Goal: Obtain resource: Download file/media

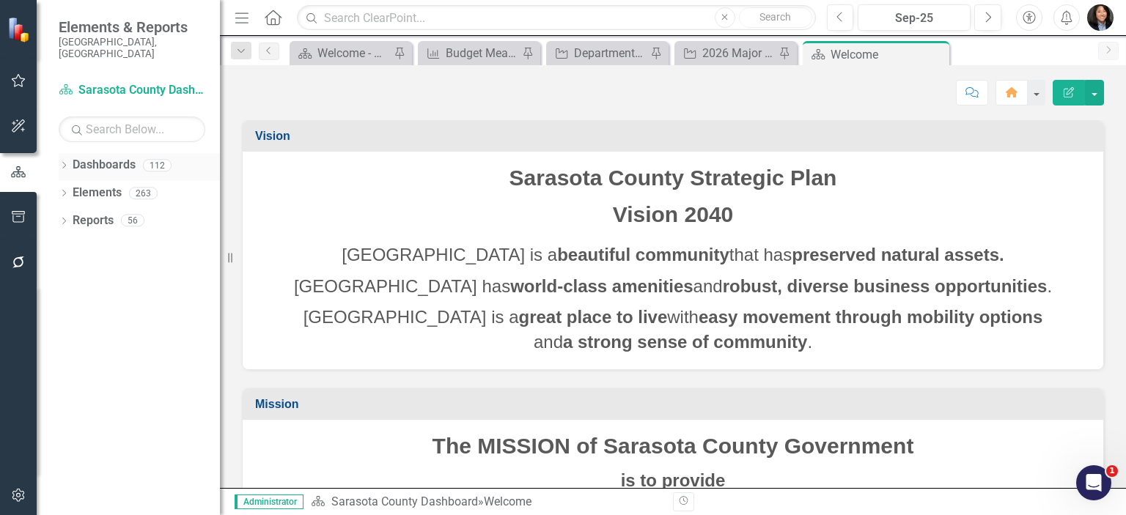
click at [59, 161] on div "Dropdown" at bounding box center [64, 167] width 10 height 12
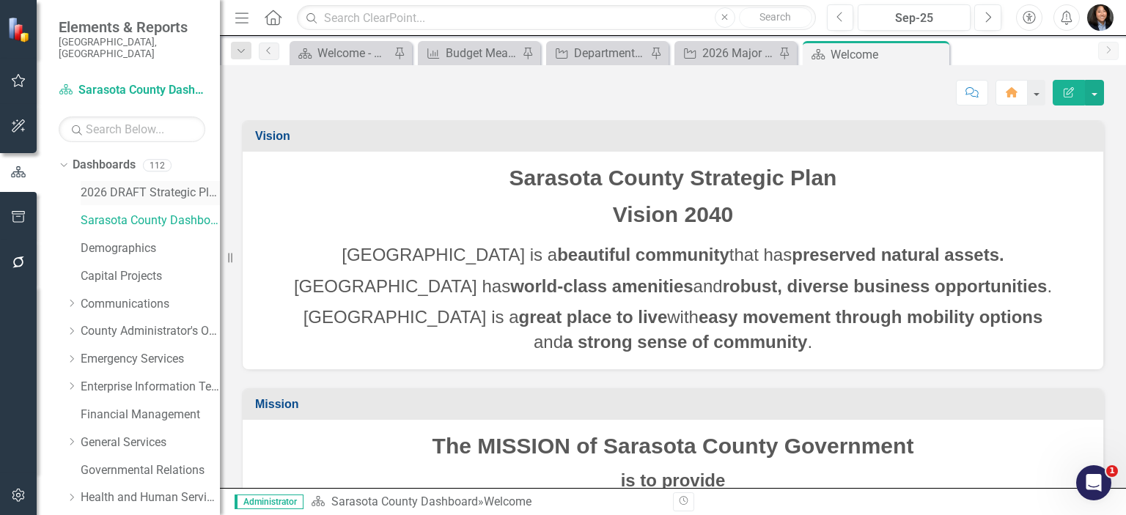
click at [105, 185] on link "2026 DRAFT Strategic Plan" at bounding box center [150, 193] width 139 height 17
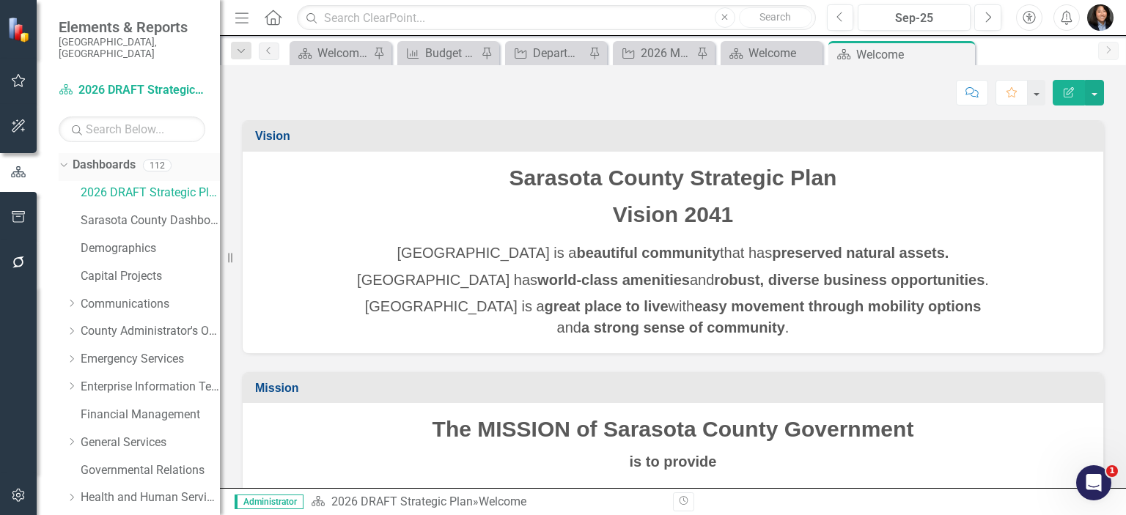
click at [60, 160] on icon "Dropdown" at bounding box center [62, 165] width 8 height 10
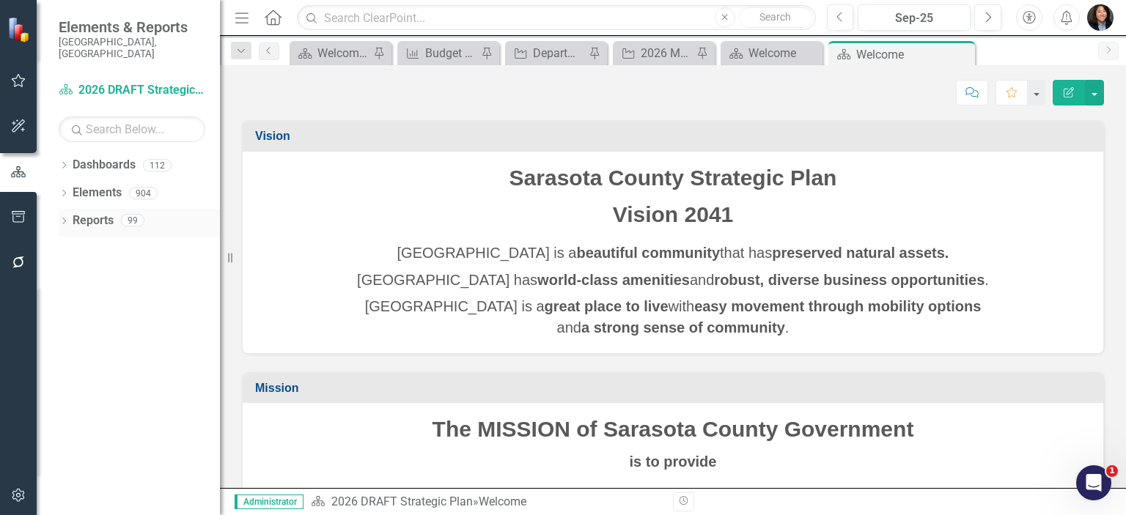
click at [65, 219] on icon "Dropdown" at bounding box center [64, 223] width 10 height 8
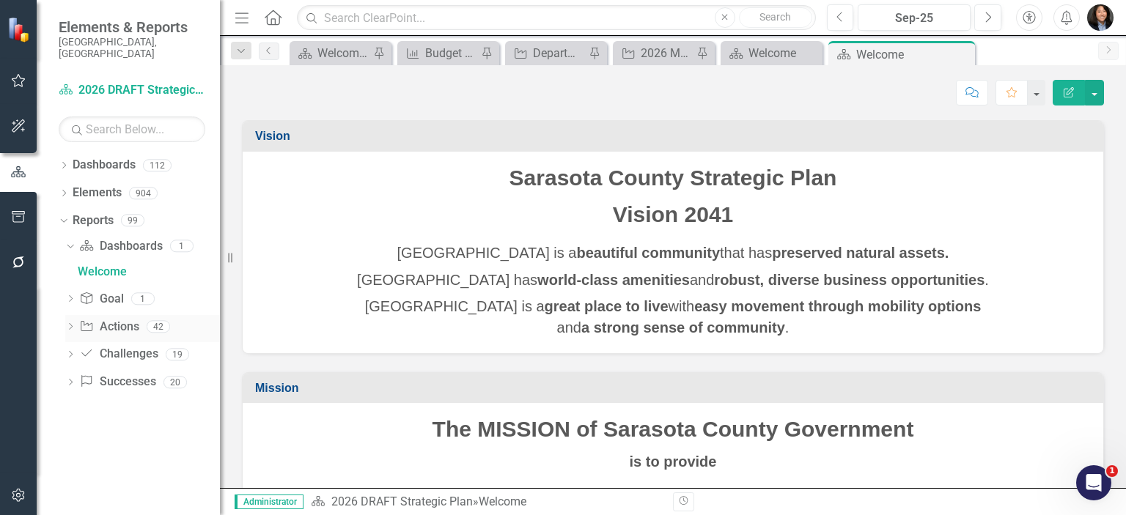
click at [70, 324] on icon "Dropdown" at bounding box center [70, 328] width 10 height 8
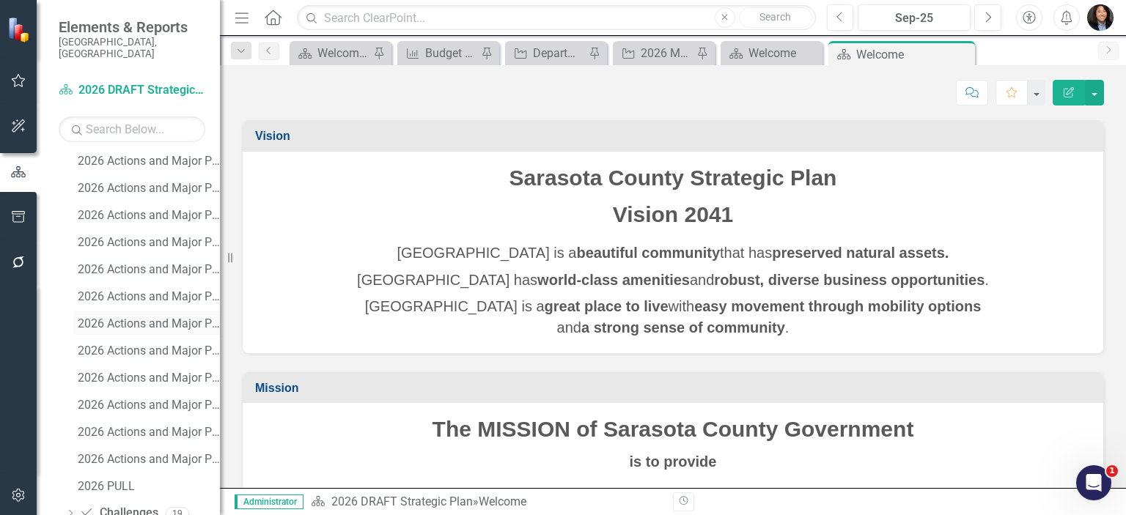
scroll to position [1005, 0]
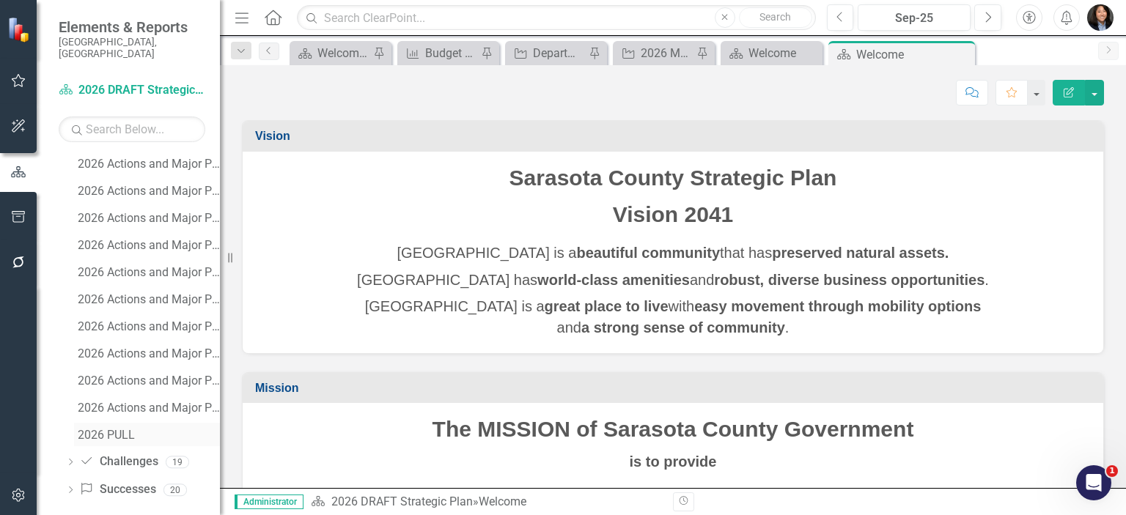
click at [106, 429] on div "2026 PULL" at bounding box center [149, 435] width 142 height 13
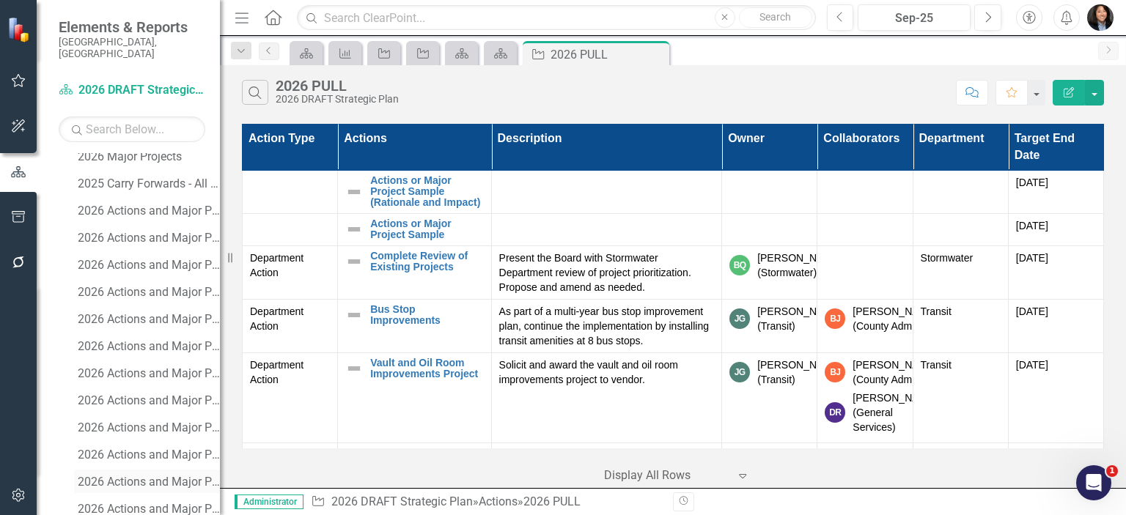
scroll to position [703, 0]
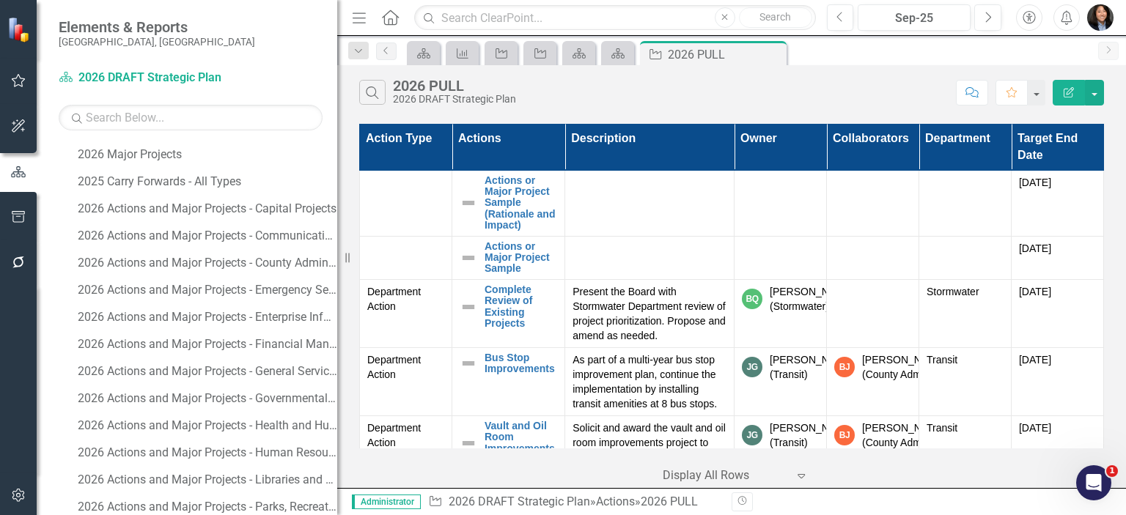
drag, startPoint x: 221, startPoint y: 298, endPoint x: 337, endPoint y: 298, distance: 115.9
click at [337, 298] on div "Resize" at bounding box center [343, 257] width 12 height 515
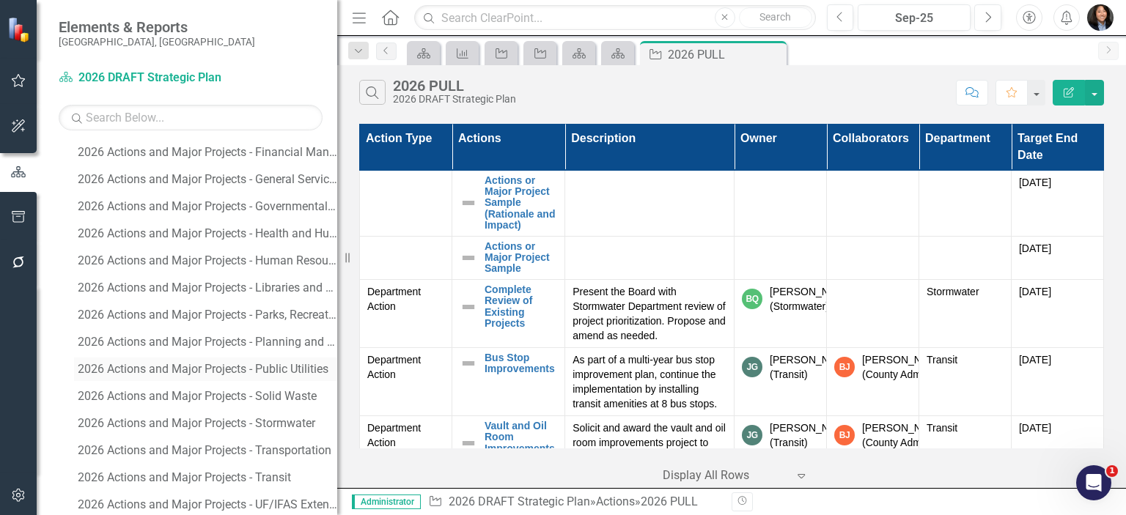
scroll to position [923, 0]
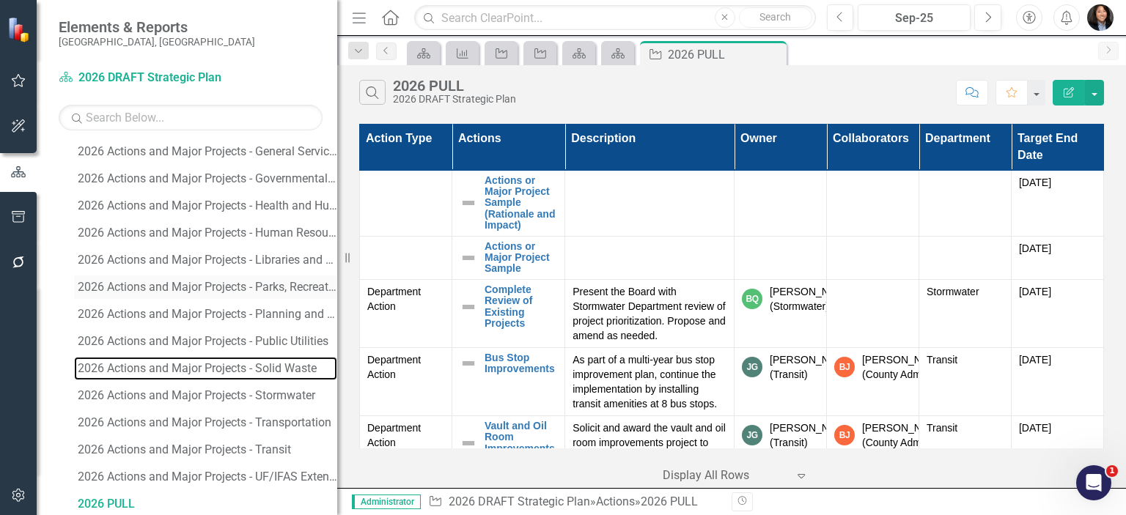
drag, startPoint x: 159, startPoint y: 371, endPoint x: 214, endPoint y: 282, distance: 104.4
click at [159, 370] on div "2026 Actions and Major Projects - Solid Waste" at bounding box center [208, 368] width 260 height 13
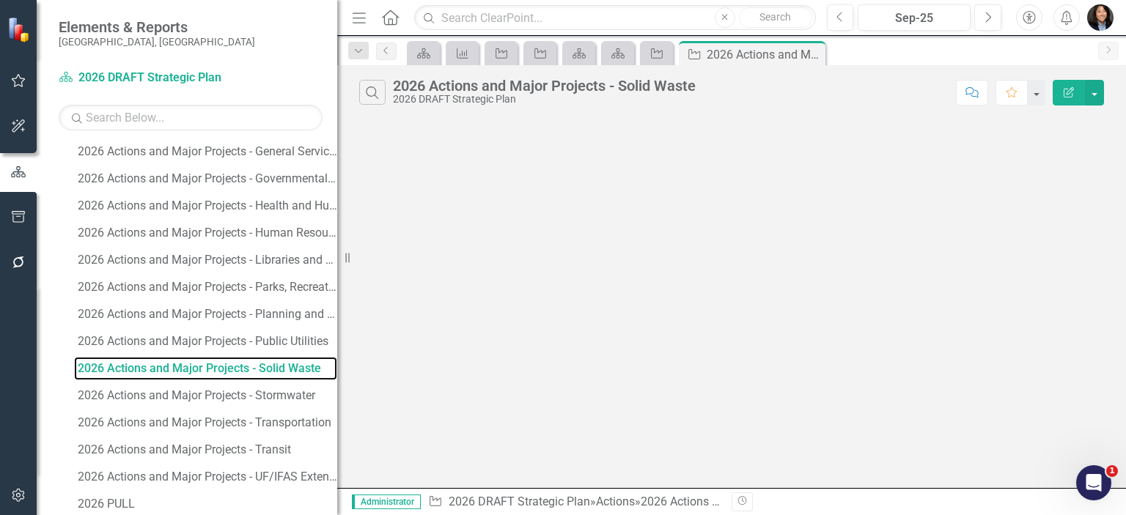
scroll to position [788, 0]
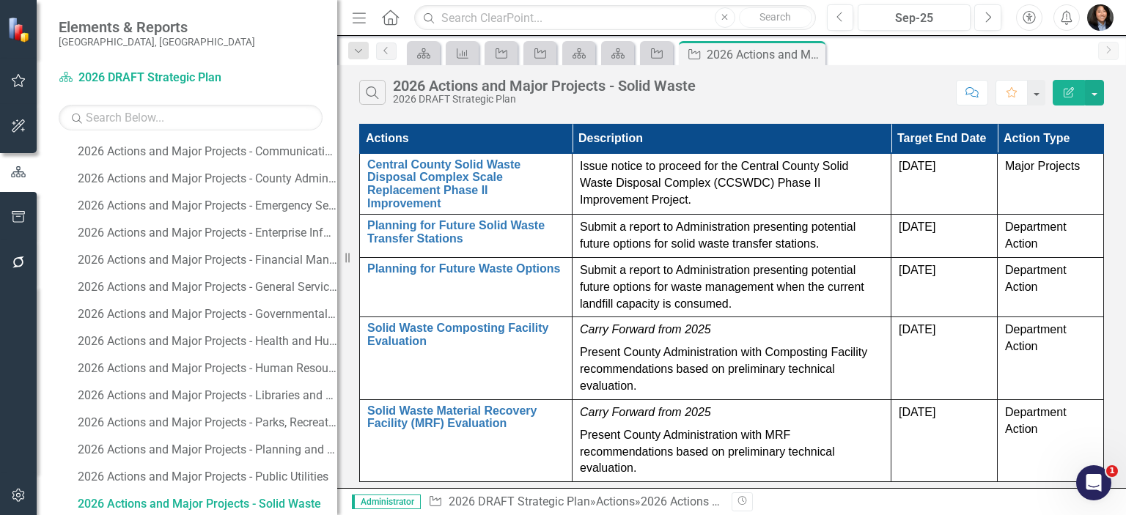
click at [356, 17] on icon "button" at bounding box center [359, 17] width 13 height 10
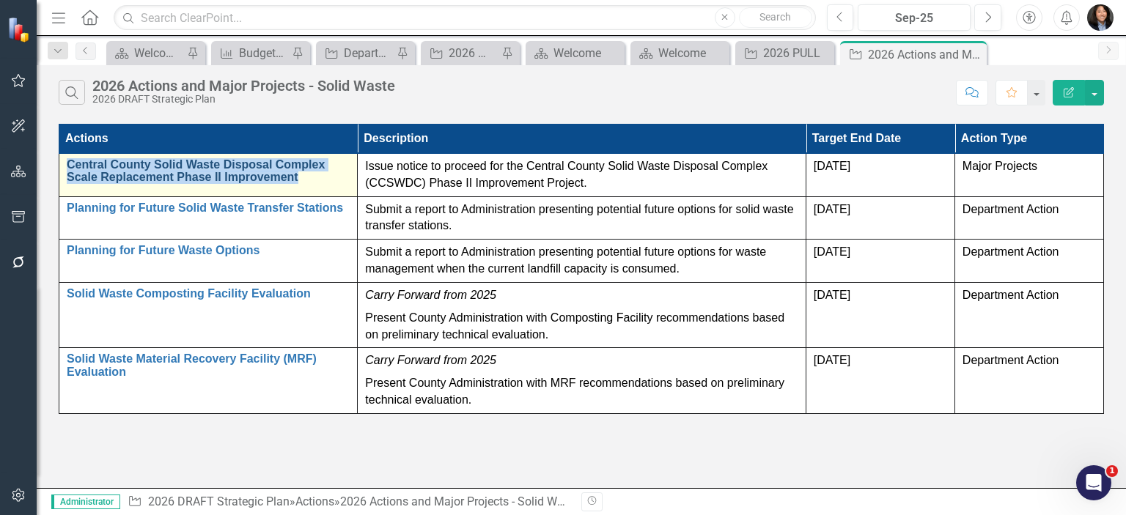
drag, startPoint x: 64, startPoint y: 162, endPoint x: 306, endPoint y: 178, distance: 242.5
click at [306, 178] on td "Central County Solid Waste Disposal Complex Scale Replacement Phase II Improvem…" at bounding box center [208, 174] width 298 height 43
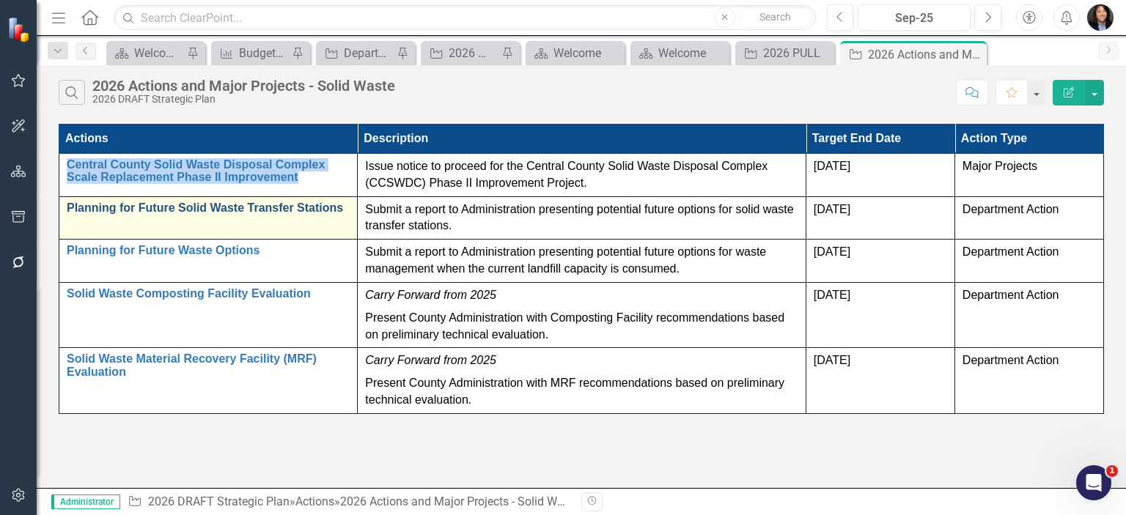
copy link "Central County Solid Waste Disposal Complex Scale Replacement Phase II Improvem…"
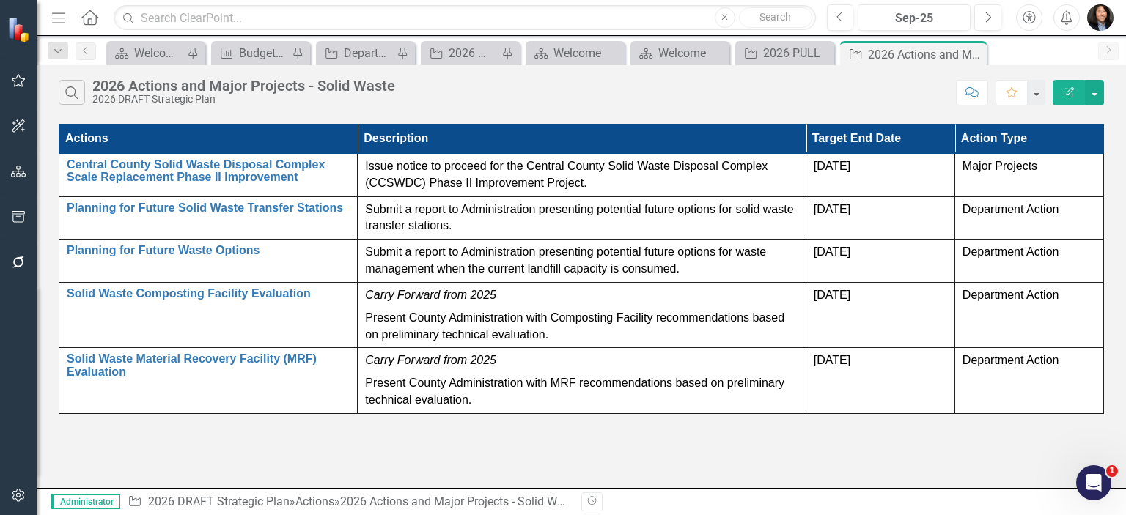
click at [202, 459] on div "Search 2026 Actions and Major Projects - Solid Waste 2026 DRAFT Strategic Plan …" at bounding box center [582, 276] width 1090 height 423
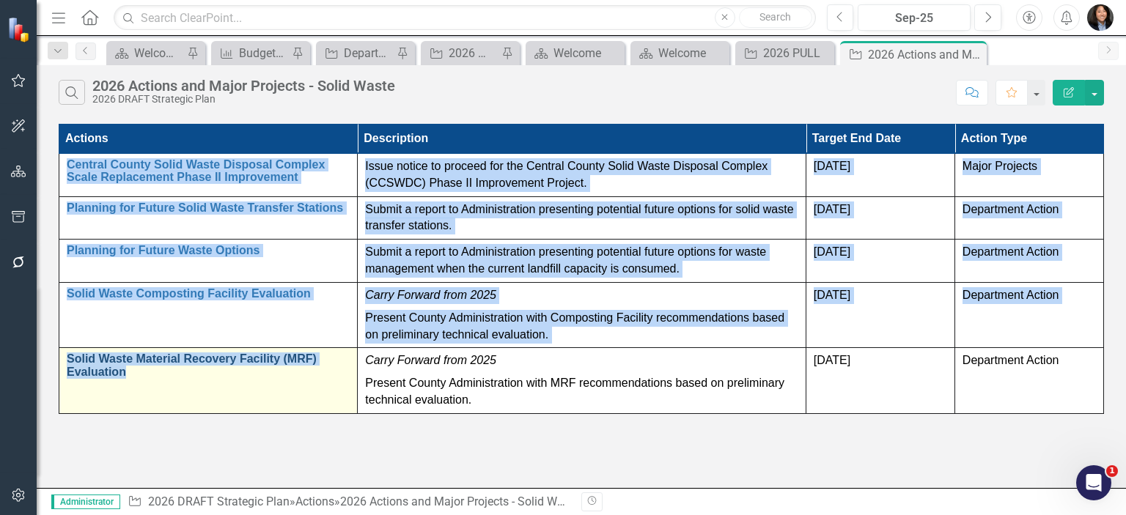
drag, startPoint x: 59, startPoint y: 159, endPoint x: 210, endPoint y: 372, distance: 261.3
click at [210, 372] on tbody "Central County Solid Waste Disposal Complex Scale Replacement Phase II Improvem…" at bounding box center [581, 283] width 1045 height 260
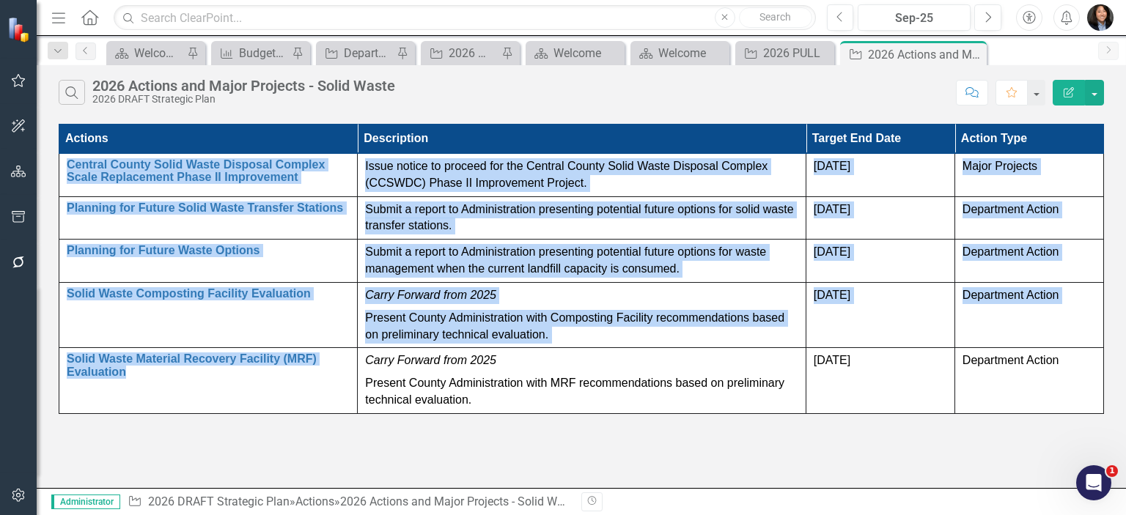
copy tbody "Central County Solid Waste Disposal Complex Scale Replacement Phase II Improvem…"
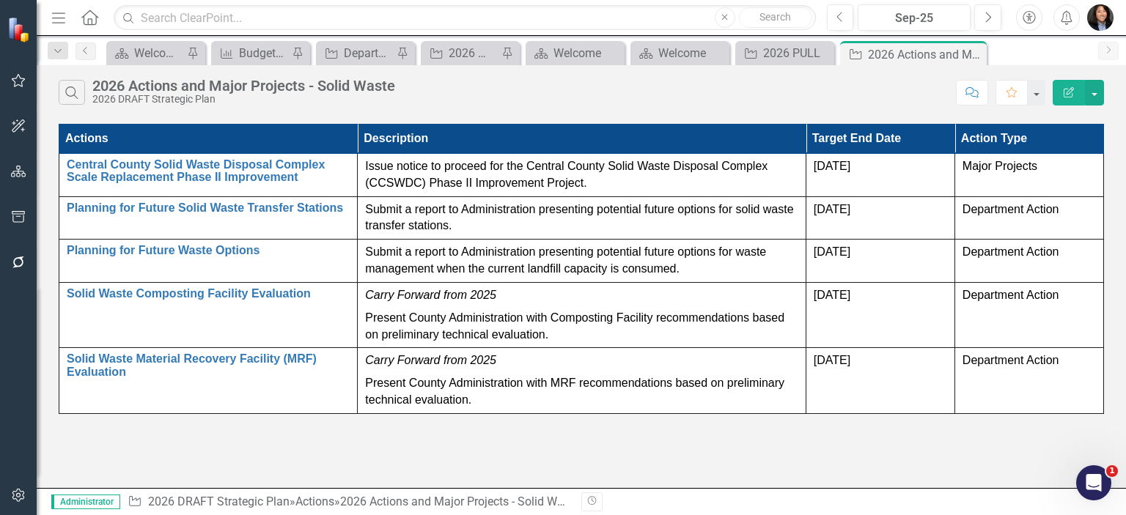
click at [607, 476] on div "Search 2026 Actions and Major Projects - Solid Waste 2026 DRAFT Strategic Plan …" at bounding box center [582, 276] width 1090 height 423
click at [1093, 99] on button "button" at bounding box center [1094, 93] width 19 height 26
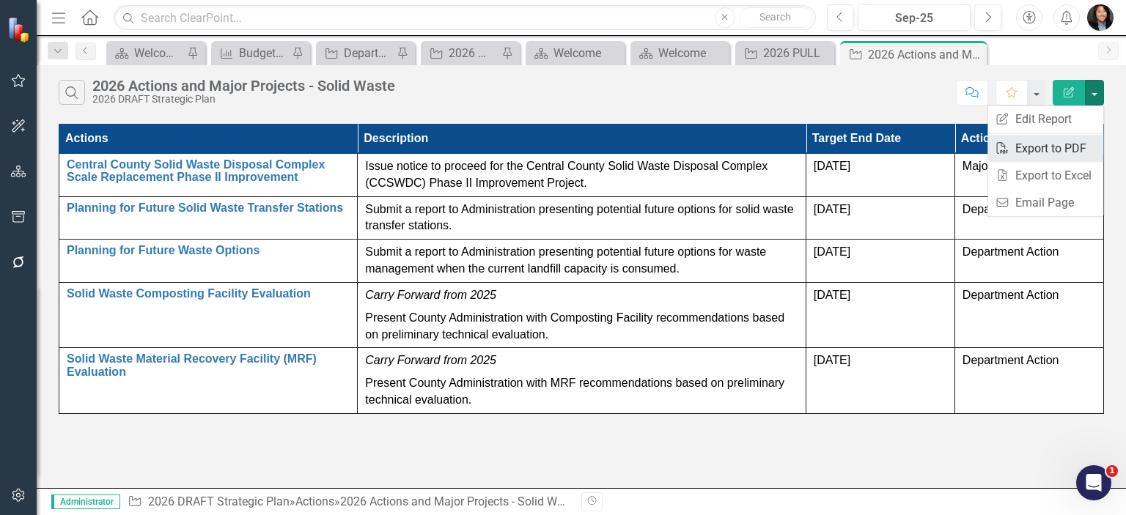
click at [1072, 145] on link "PDF Export to PDF" at bounding box center [1046, 148] width 116 height 27
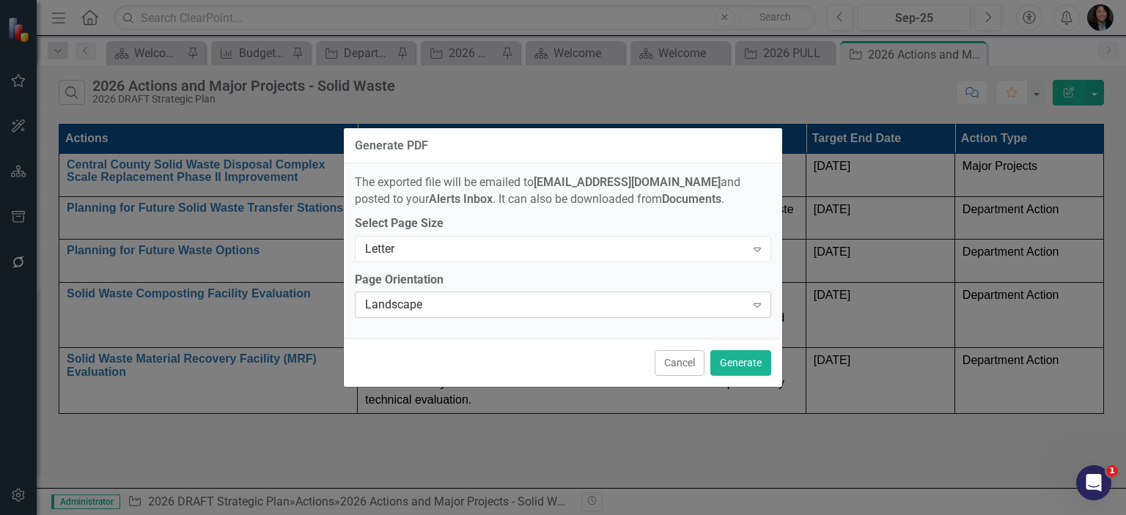
click at [656, 315] on div "Landscape Expand" at bounding box center [563, 305] width 416 height 26
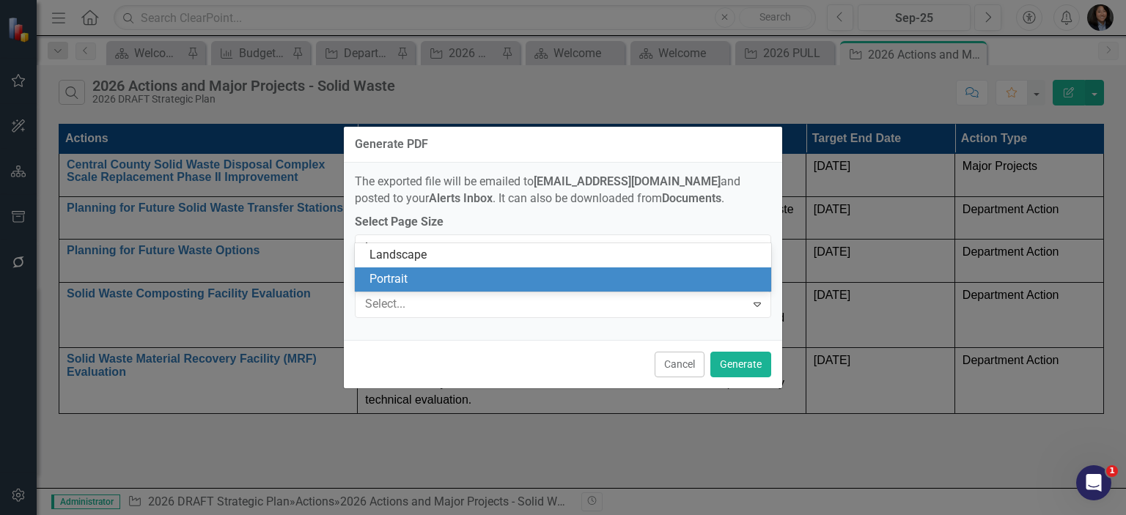
click at [540, 287] on div "Portrait" at bounding box center [566, 279] width 393 height 17
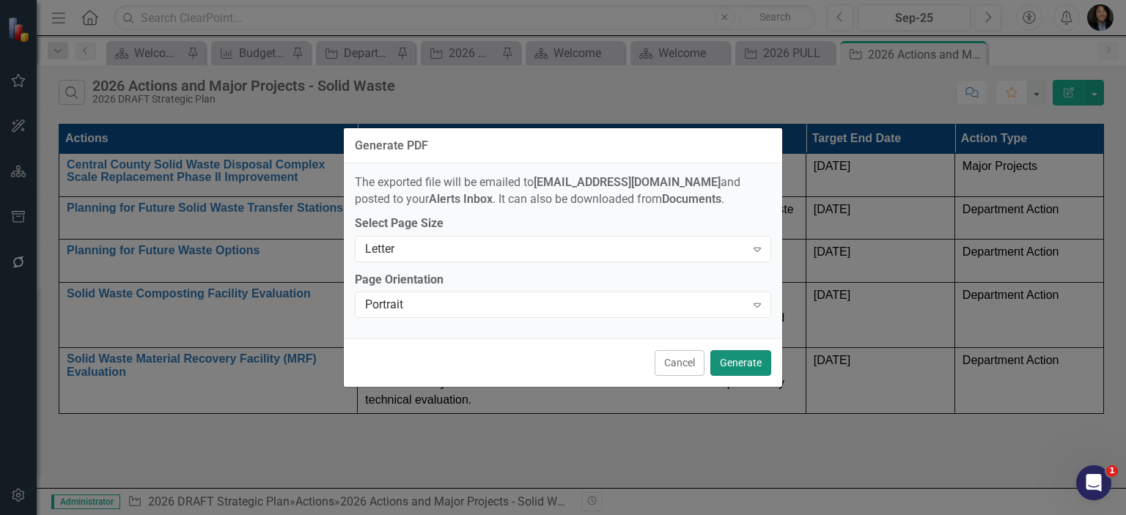
click at [737, 361] on button "Generate" at bounding box center [741, 363] width 61 height 26
